Goal: Check status

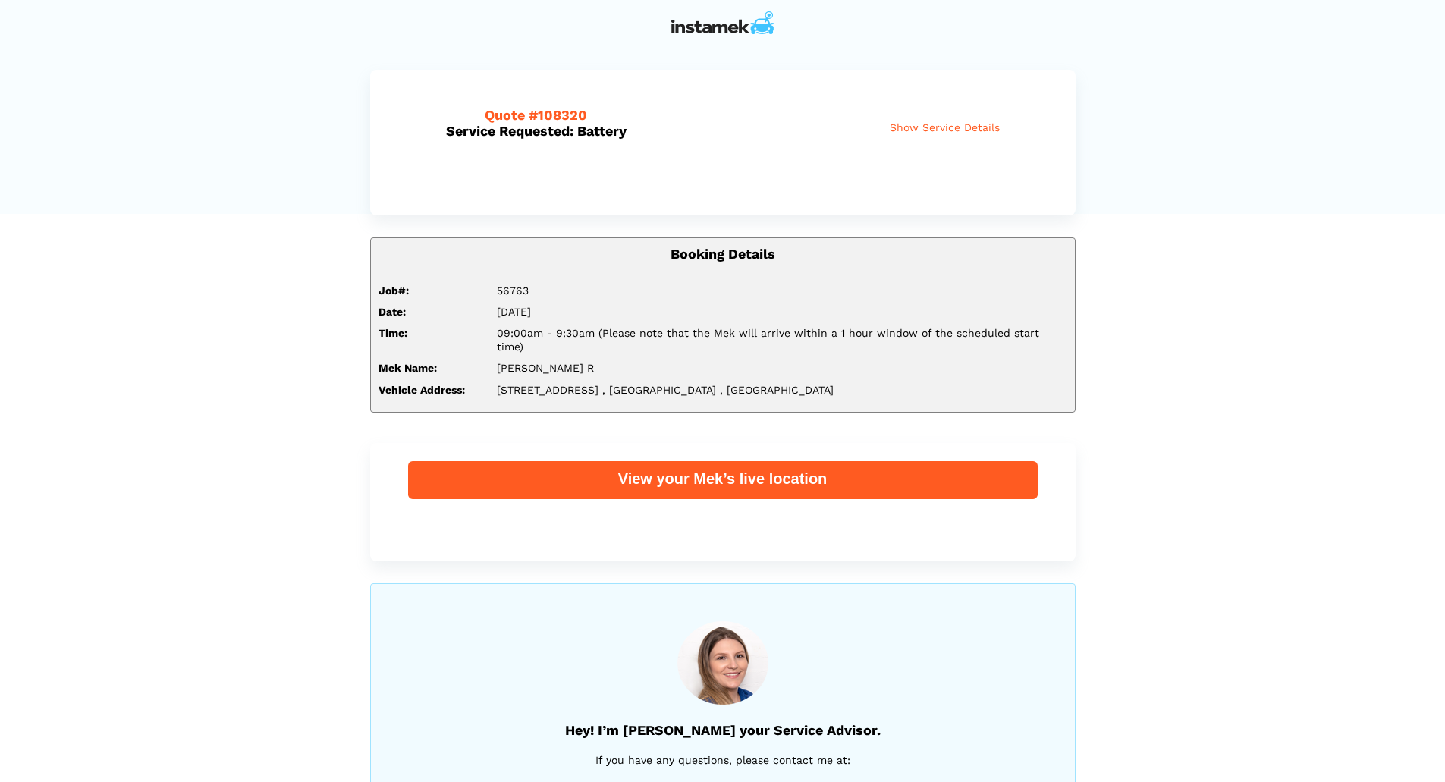
click at [979, 126] on span "Show Service Details" at bounding box center [945, 127] width 110 height 13
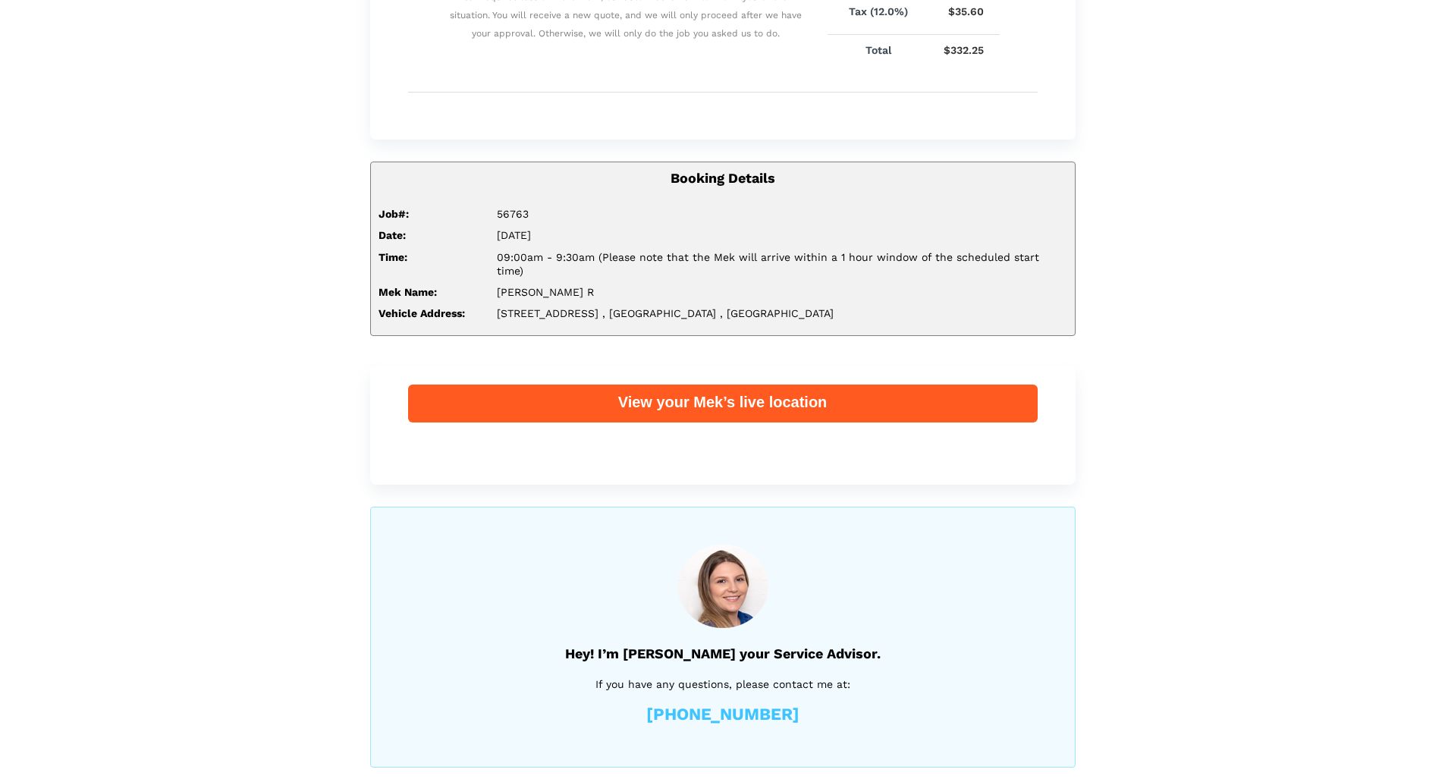
scroll to position [541, 0]
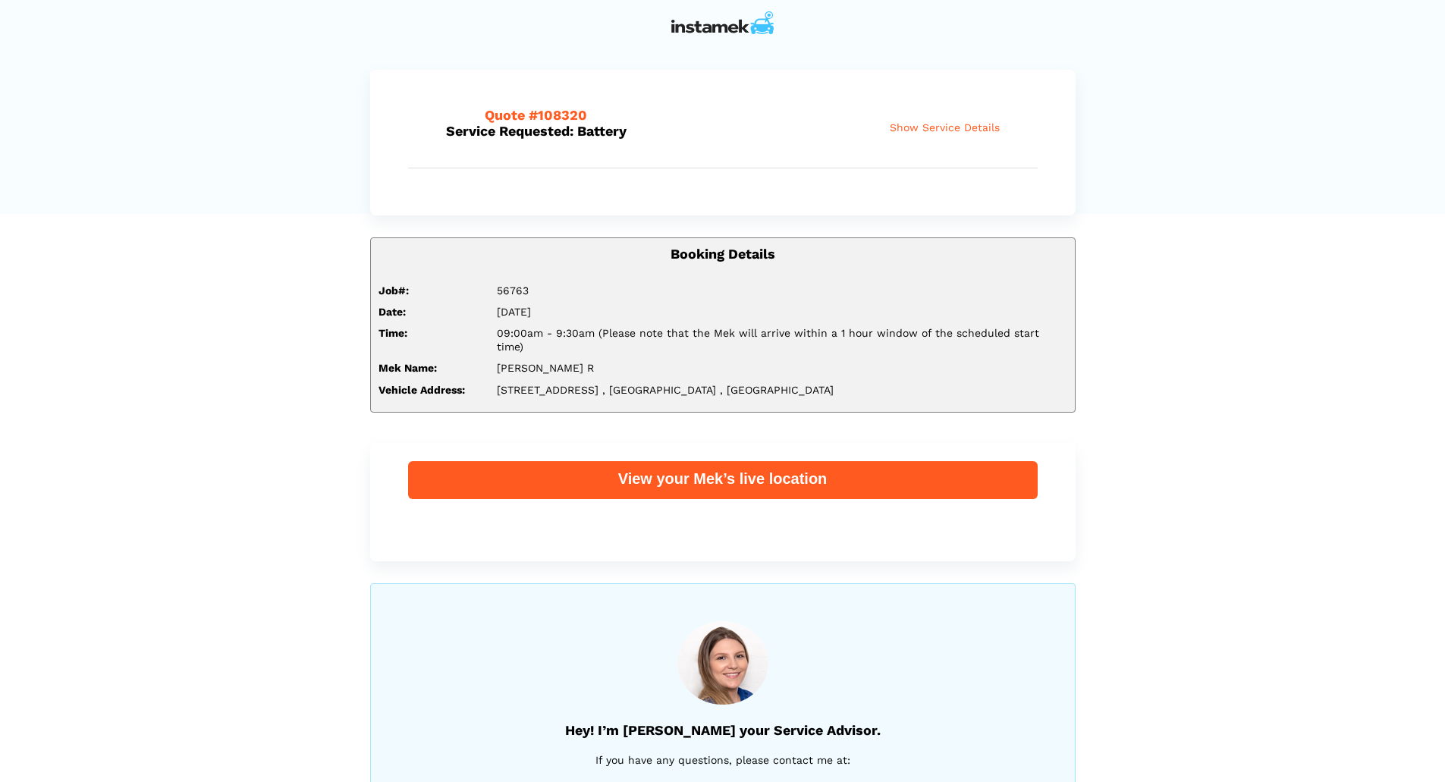
click at [972, 124] on span "Show Service Details" at bounding box center [945, 127] width 110 height 13
drag, startPoint x: 980, startPoint y: 129, endPoint x: 983, endPoint y: 154, distance: 25.3
click at [983, 154] on div "Quote #108320 Service Requested: Battery Show Service Details Hide Service Deta…" at bounding box center [723, 128] width 630 height 80
drag, startPoint x: 976, startPoint y: 128, endPoint x: 976, endPoint y: 157, distance: 28.8
click at [976, 157] on div "Quote #108320 Service Requested: Battery Show Service Details Hide Service Deta…" at bounding box center [723, 128] width 630 height 80
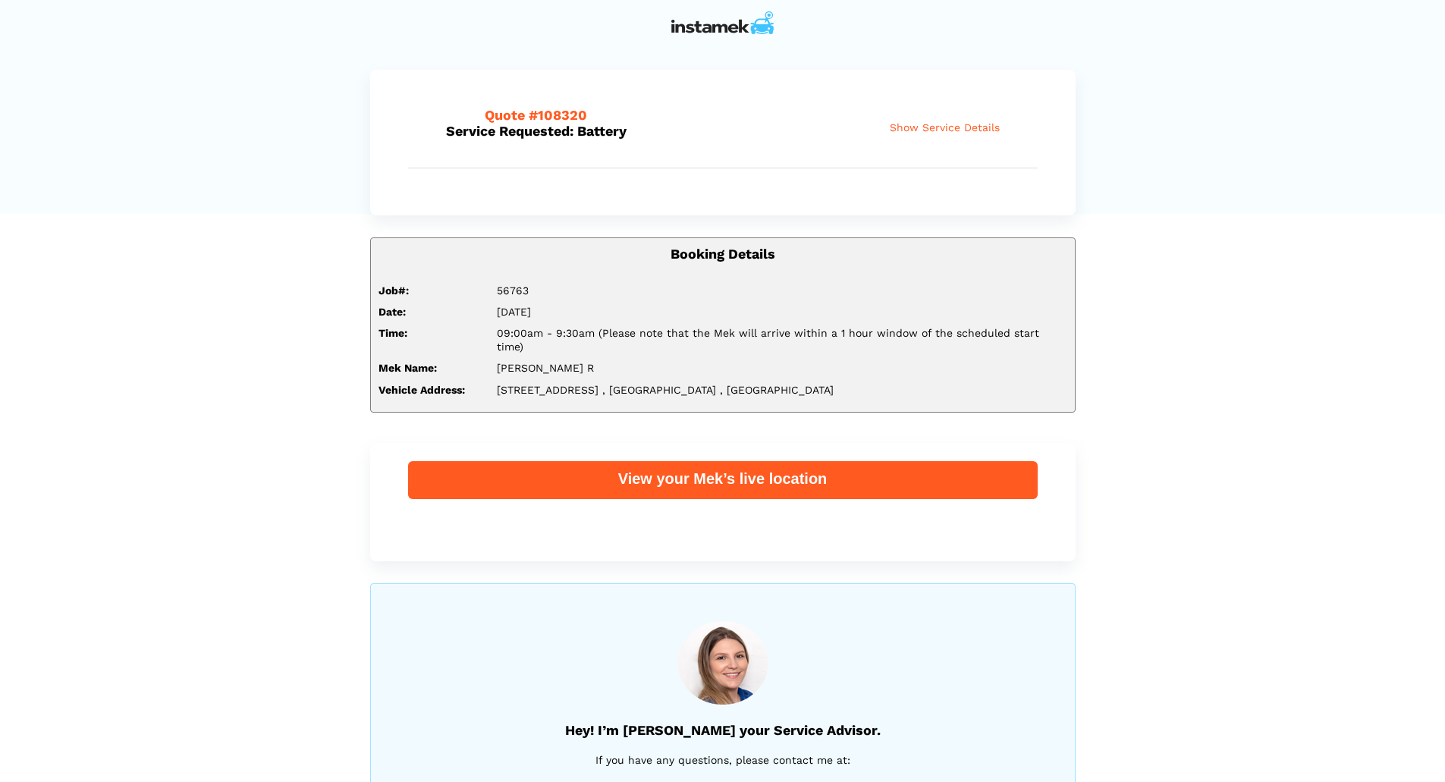
click at [976, 125] on span "Show Service Details" at bounding box center [945, 127] width 110 height 13
